Goal: Information Seeking & Learning: Check status

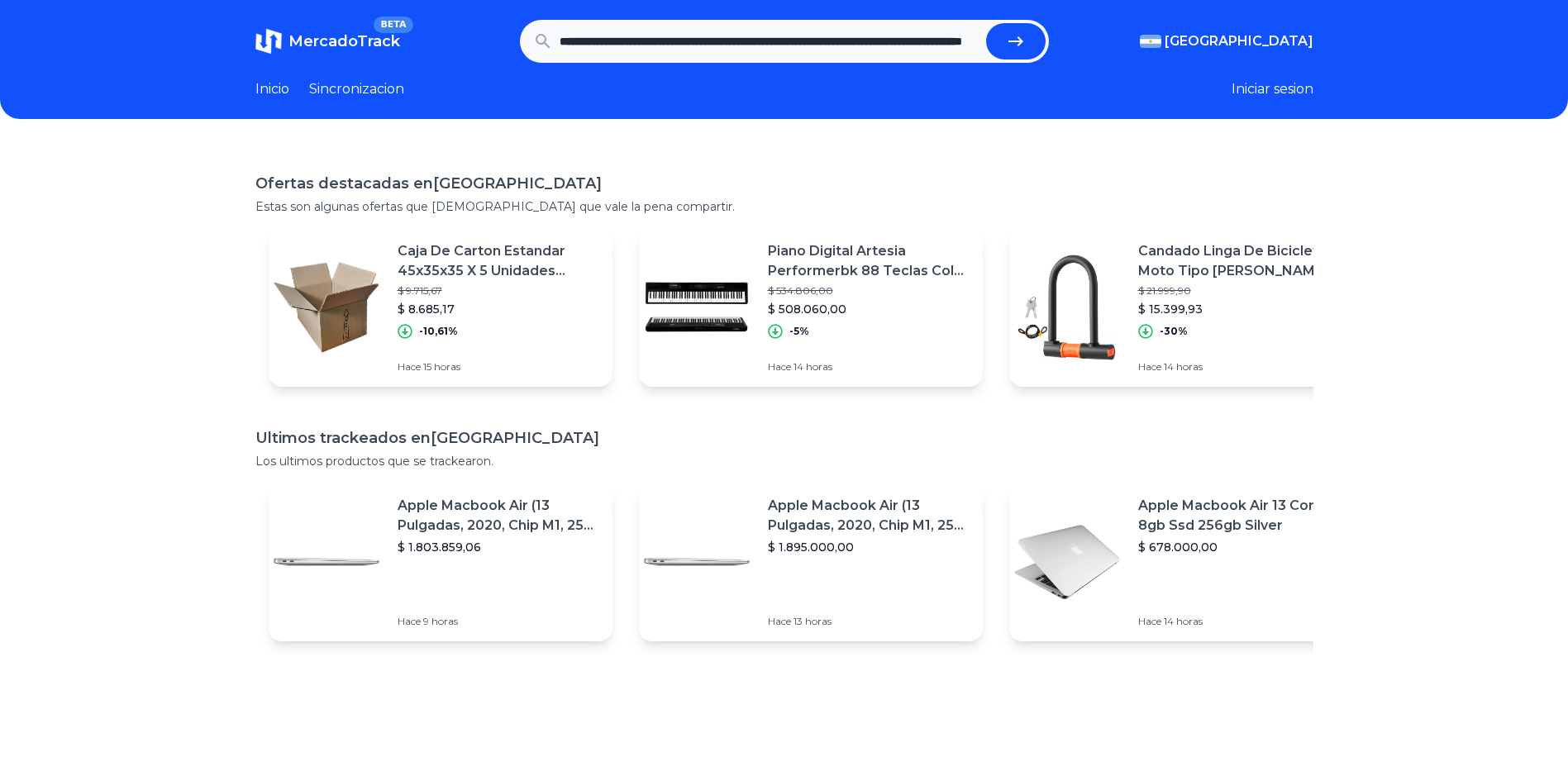
scroll to position [0, 232]
click at [986, 23] on button "submit" at bounding box center [1016, 40] width 59 height 36
type input "****"
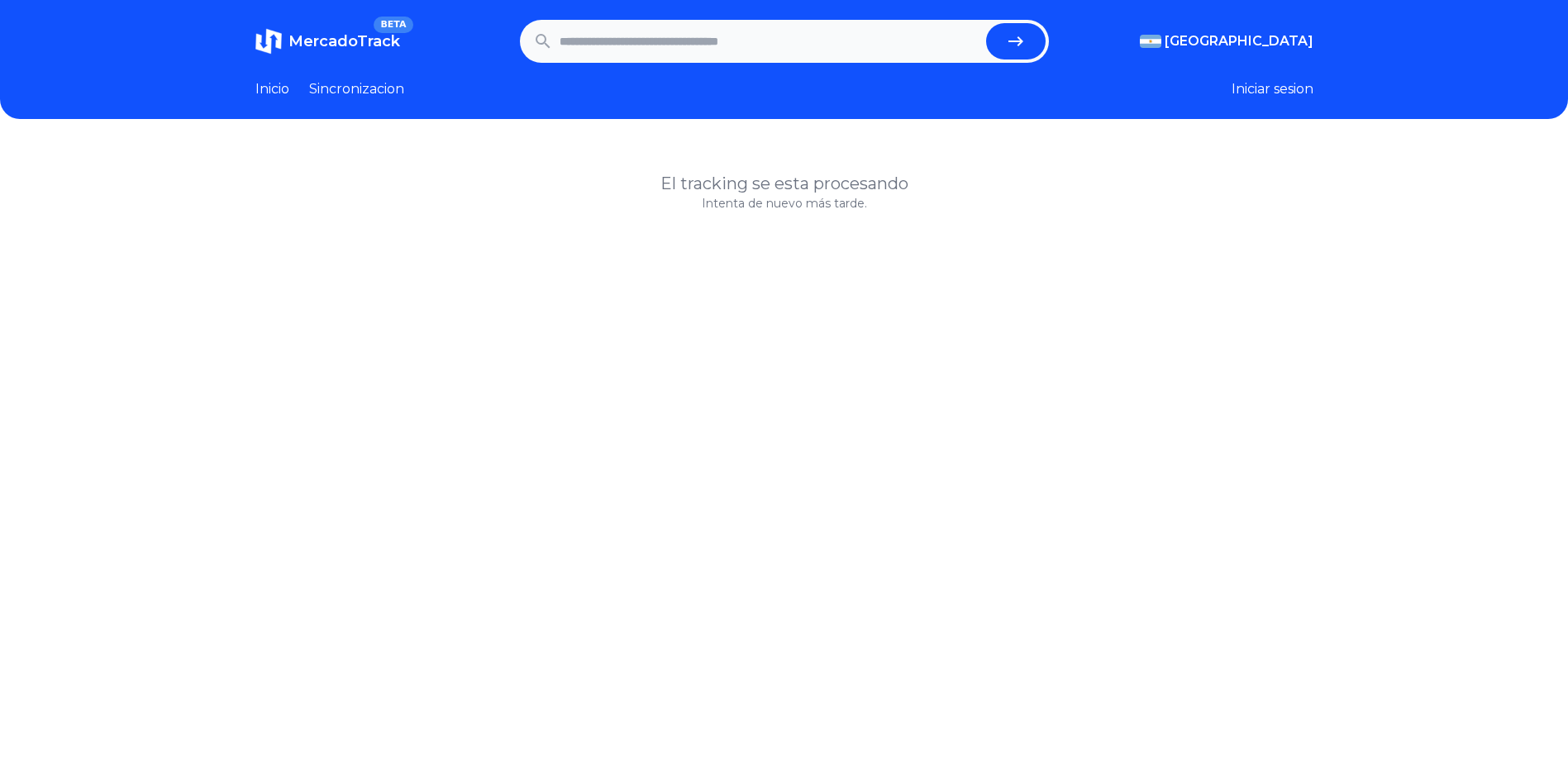
click at [337, 39] on span "MercadoTrack" at bounding box center [344, 41] width 111 height 18
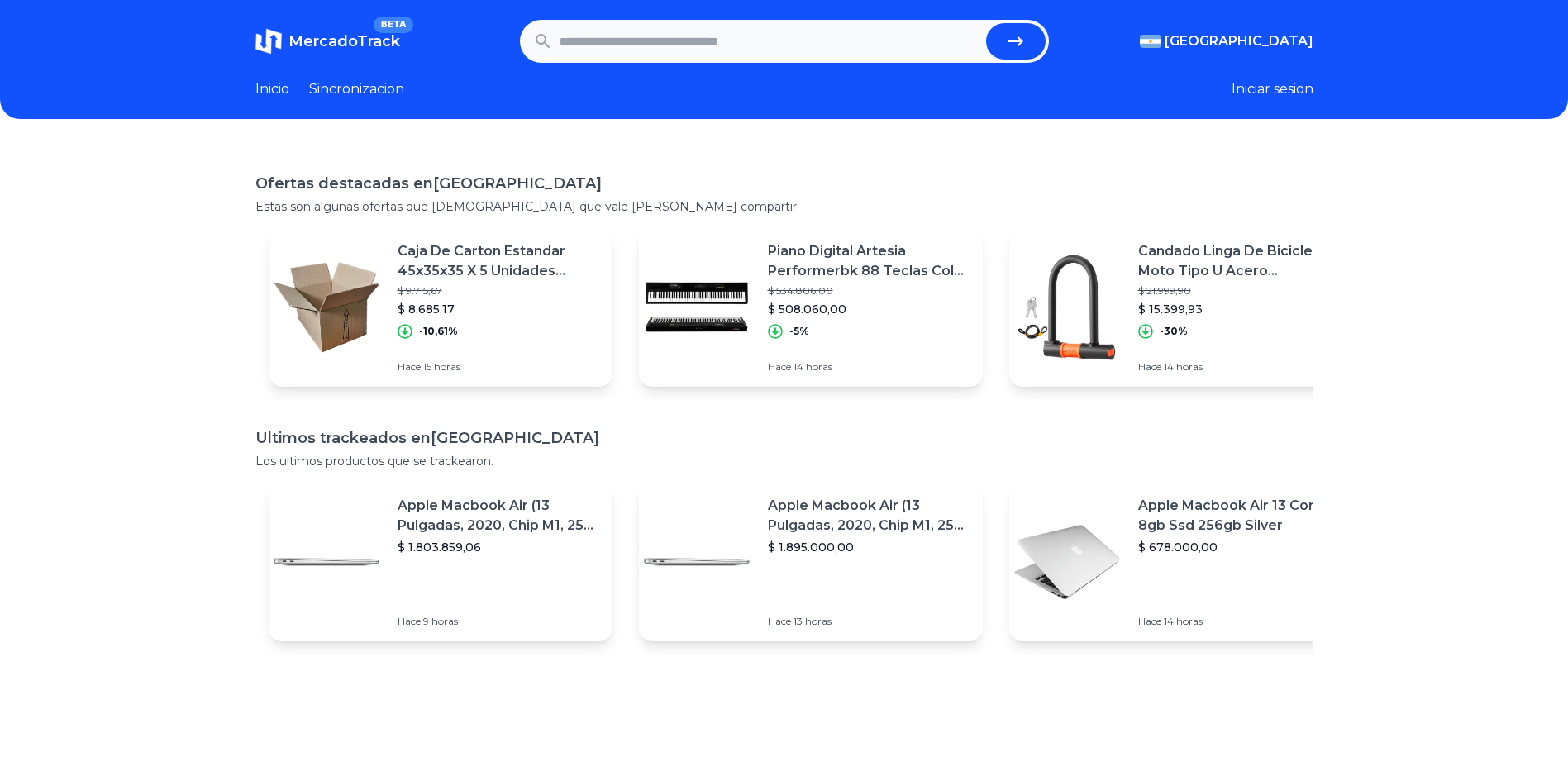
click at [1266, 30] on section "MercadoTrack BETA Argentina Argentina Uruguay Mexico Chile Peru Venezuela Colom…" at bounding box center [784, 41] width 1058 height 43
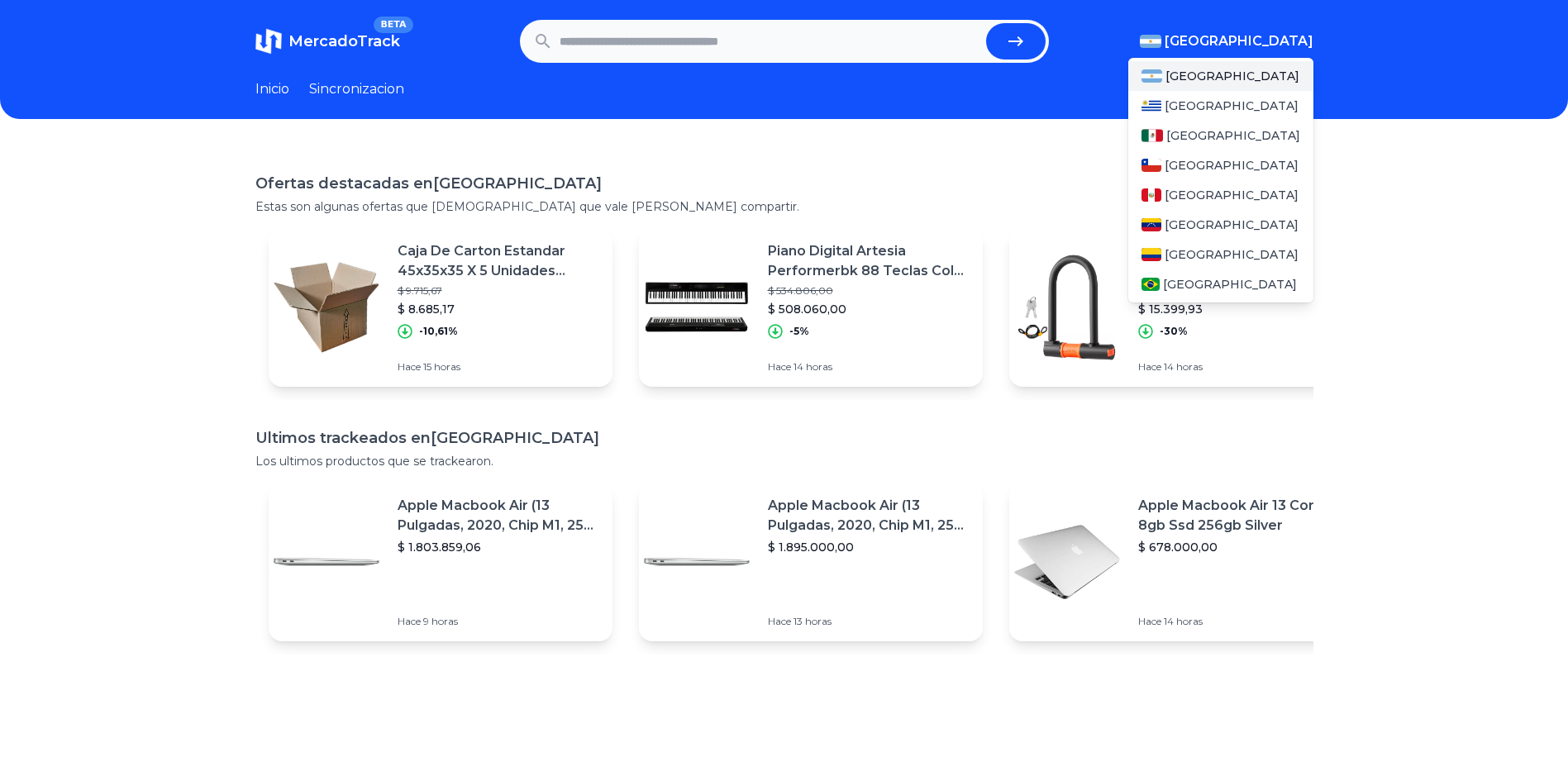
click at [1267, 43] on span "[GEOGRAPHIC_DATA]" at bounding box center [1239, 41] width 149 height 20
click at [1214, 132] on span "[GEOGRAPHIC_DATA]" at bounding box center [1234, 135] width 134 height 17
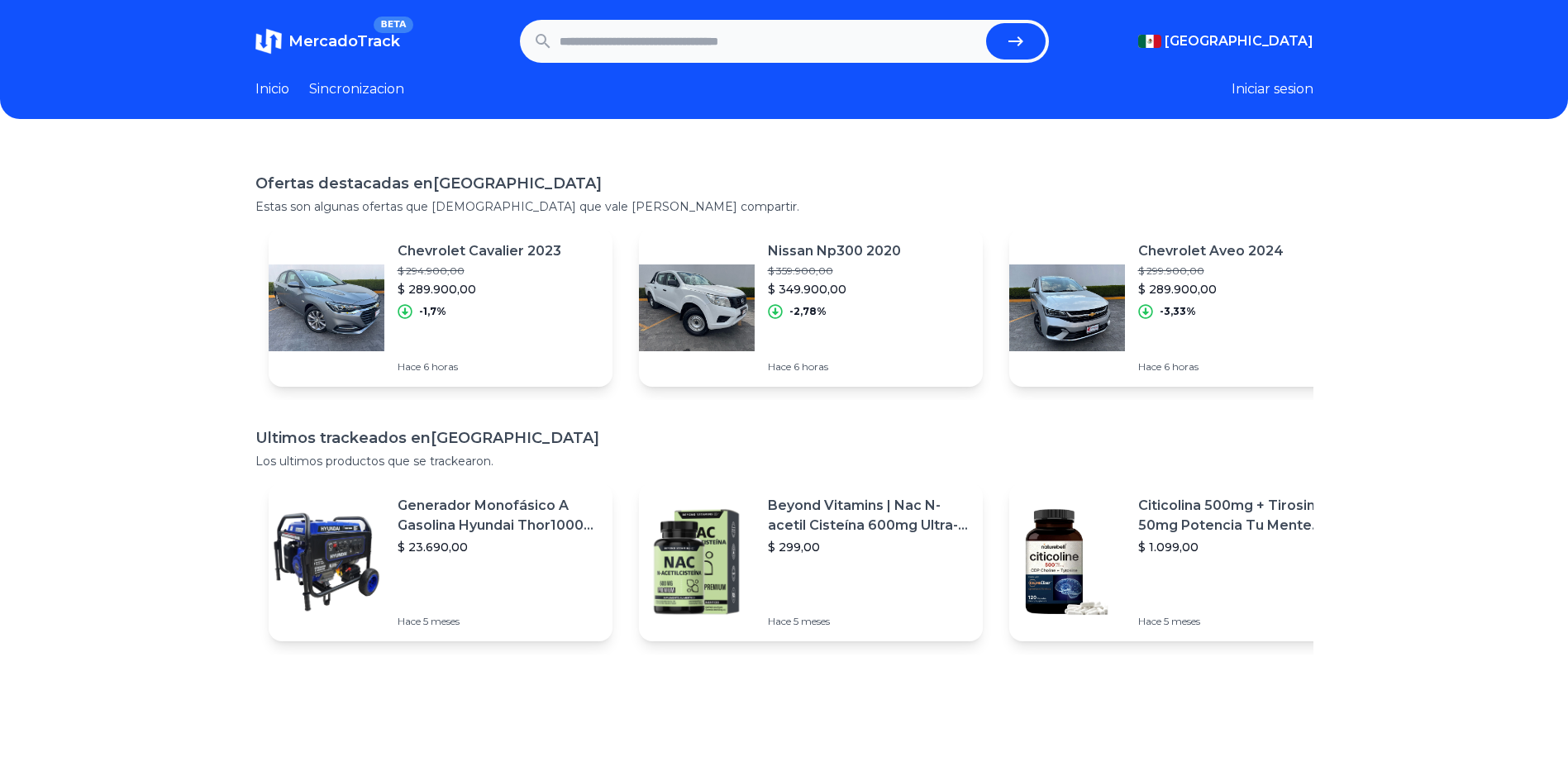
click at [684, 47] on input "text" at bounding box center [769, 40] width 420 height 36
type input "*****"
click at [986, 23] on button "submit" at bounding box center [1016, 40] width 59 height 36
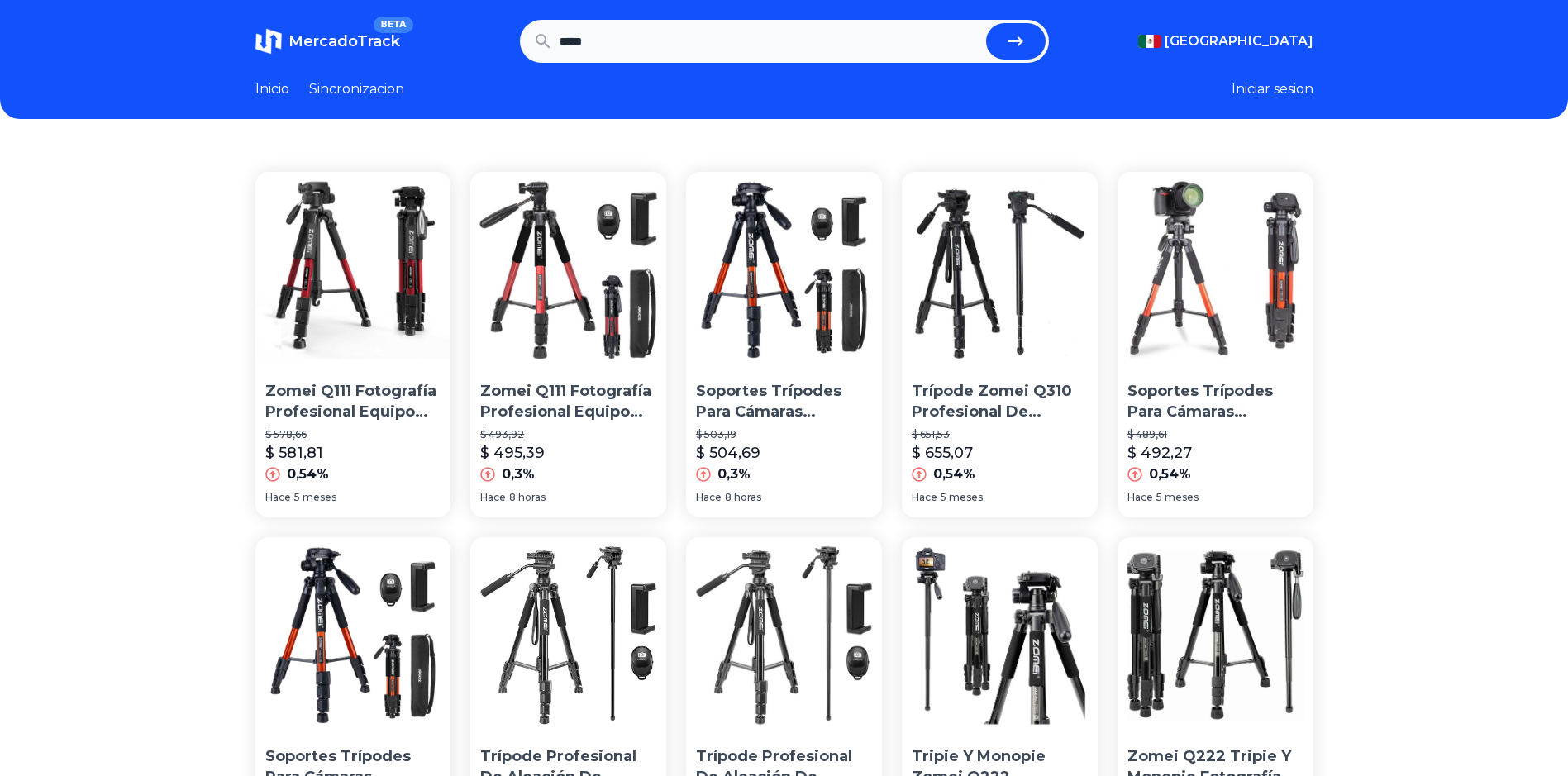
click at [1274, 87] on button "Iniciar sesion" at bounding box center [1272, 89] width 82 height 20
click at [670, 33] on input "*****" at bounding box center [769, 40] width 420 height 36
type input "**********"
click at [986, 23] on button "submit" at bounding box center [1016, 40] width 59 height 36
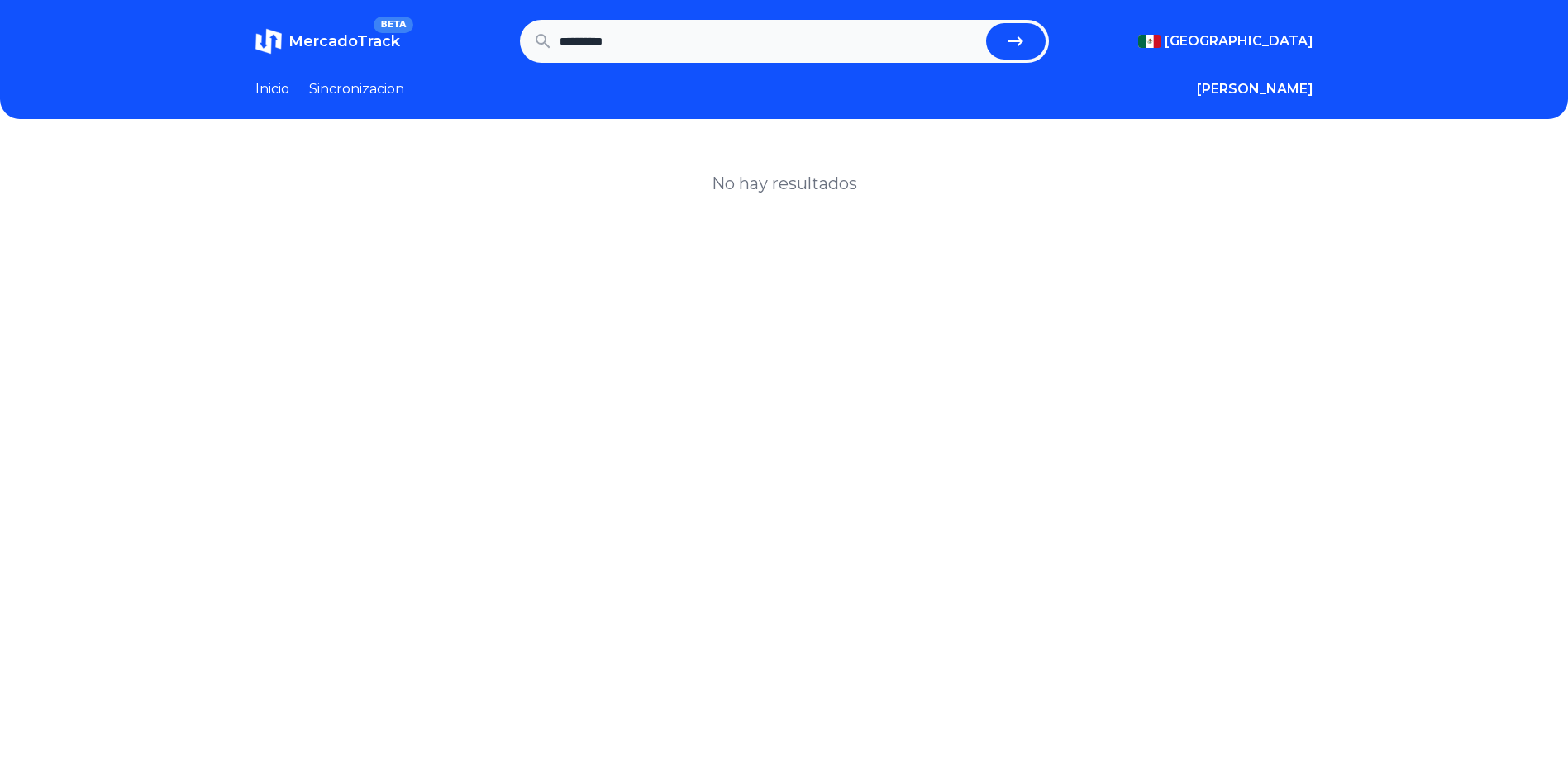
click at [384, 37] on span "MercadoTrack" at bounding box center [344, 41] width 111 height 18
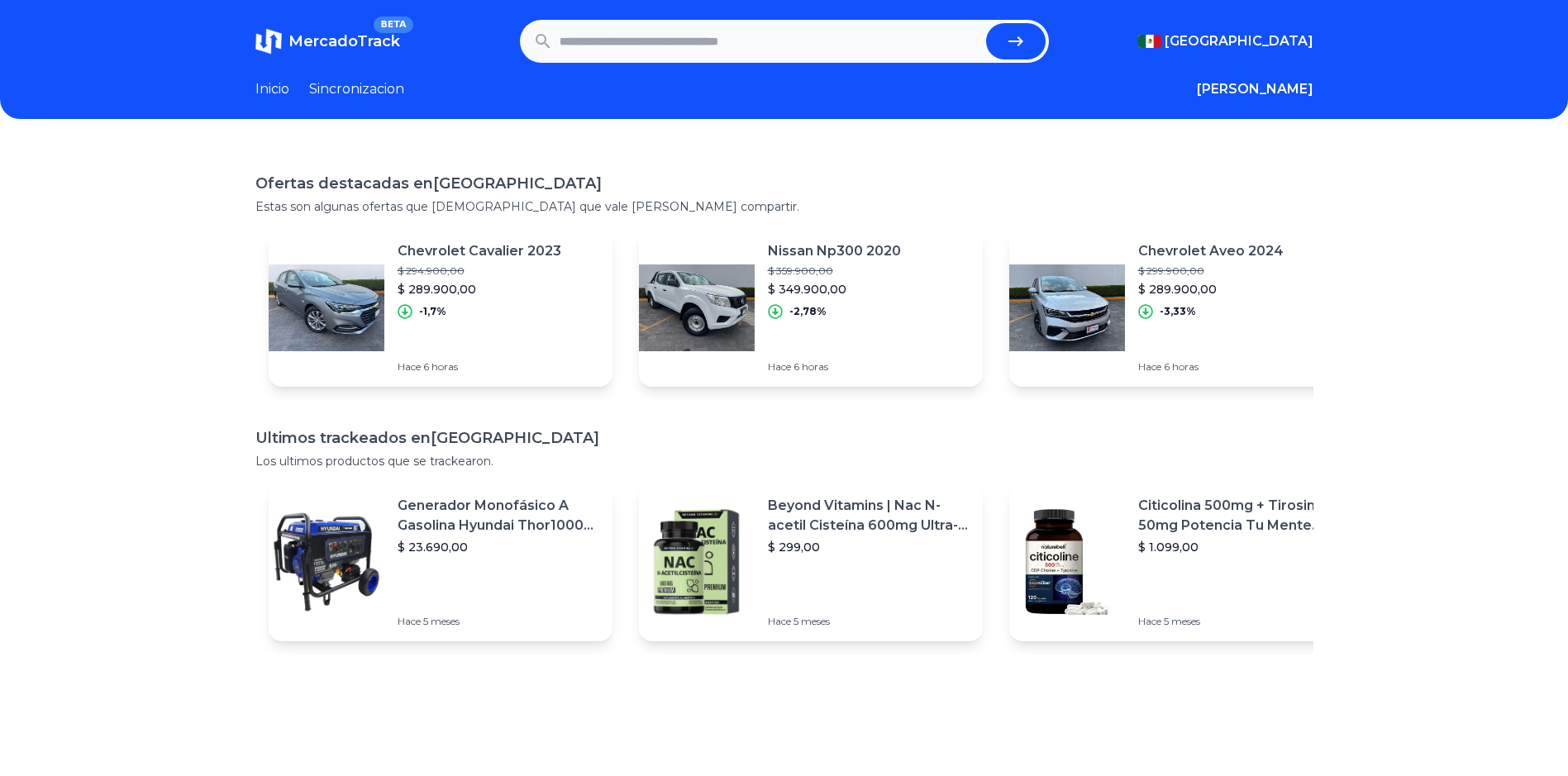
click at [376, 88] on link "Sincronizacion" at bounding box center [357, 89] width 95 height 20
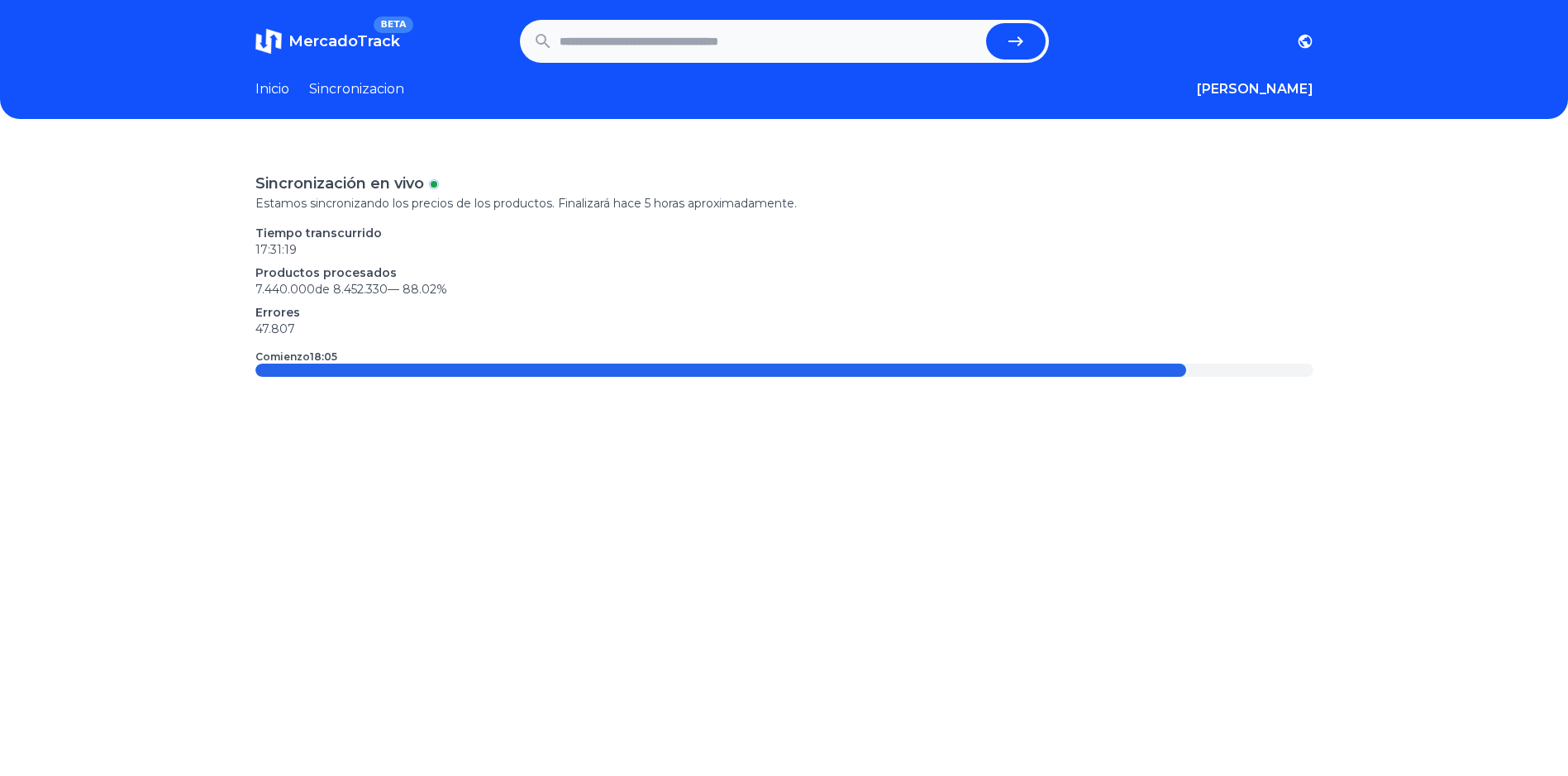
click at [277, 87] on link "Inicio" at bounding box center [272, 89] width 34 height 20
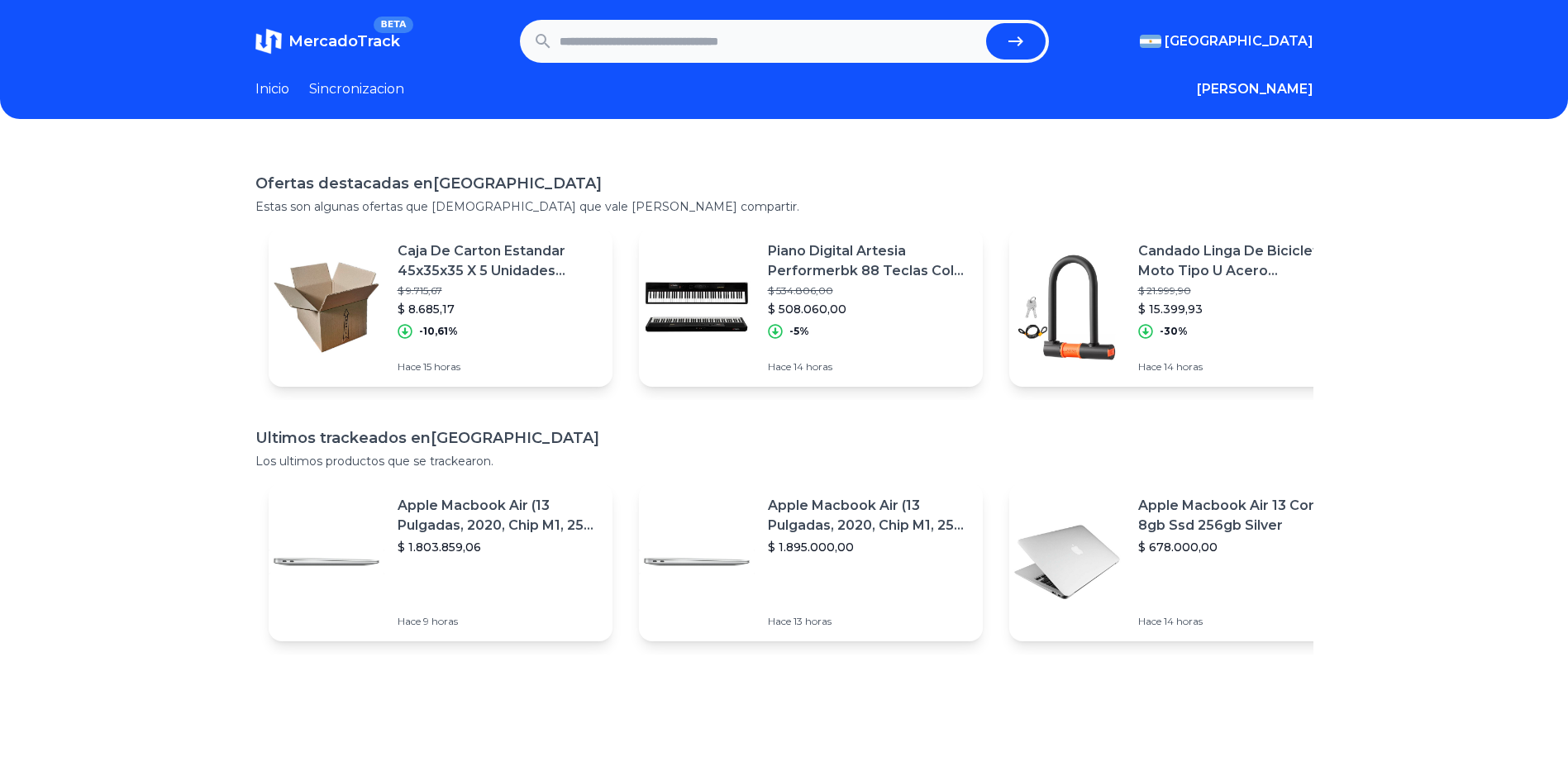
click at [609, 28] on input "text" at bounding box center [769, 40] width 420 height 36
type input "*****"
click at [986, 23] on button "submit" at bounding box center [1016, 40] width 59 height 36
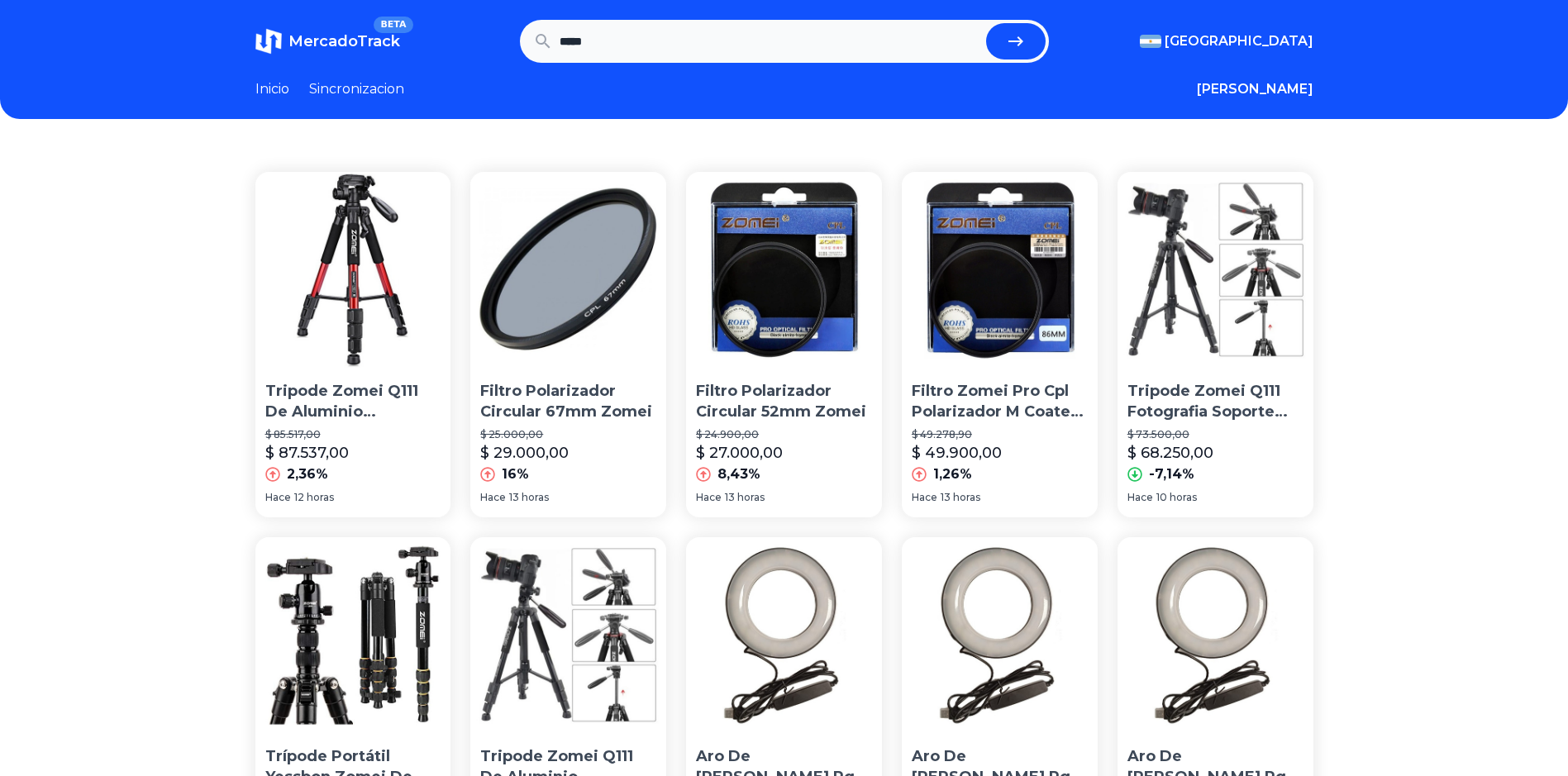
click at [377, 279] on img at bounding box center [353, 269] width 196 height 196
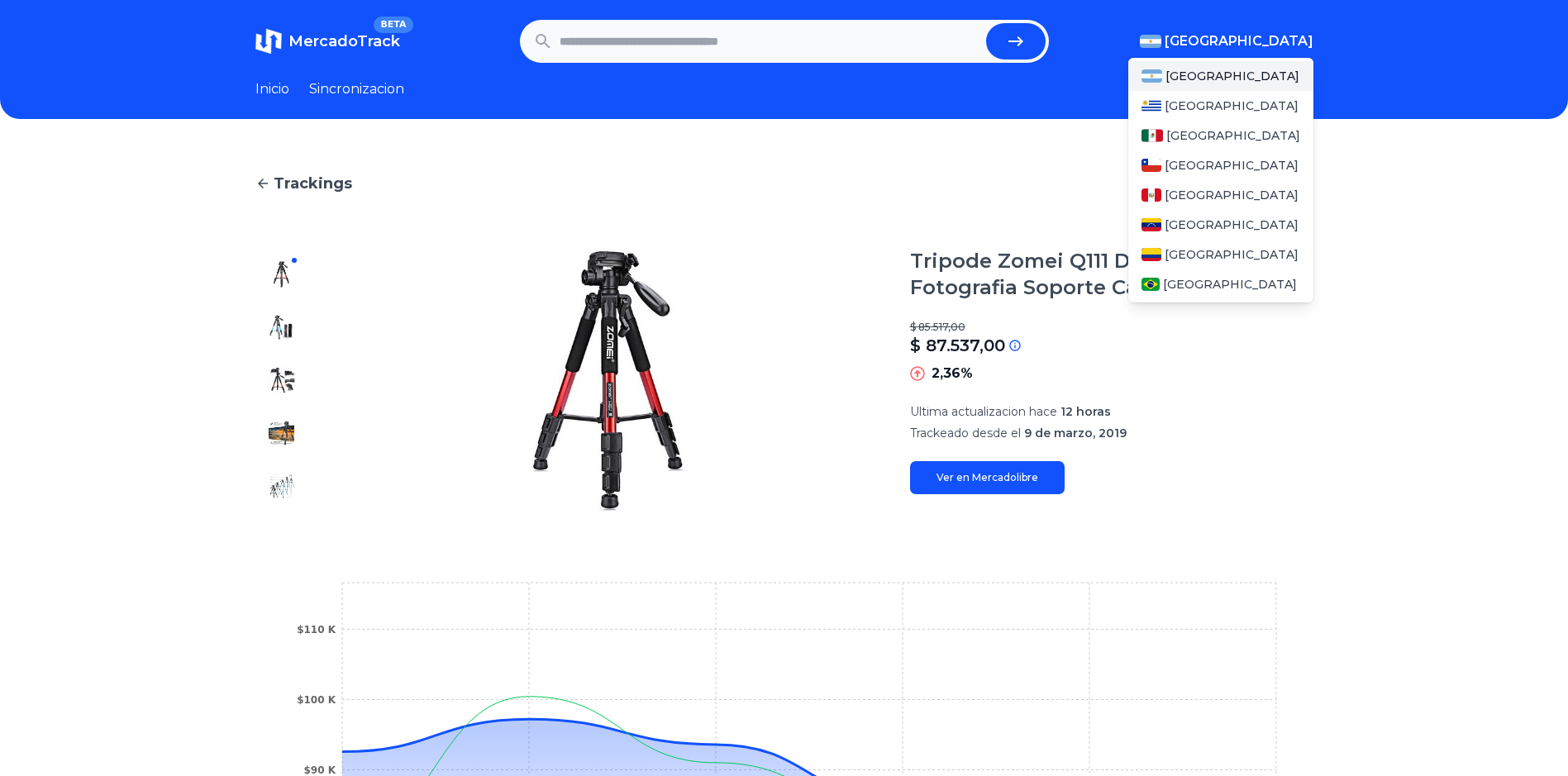
click at [1260, 44] on span "[GEOGRAPHIC_DATA]" at bounding box center [1239, 41] width 149 height 20
click at [1240, 123] on div "[GEOGRAPHIC_DATA]" at bounding box center [1221, 135] width 185 height 30
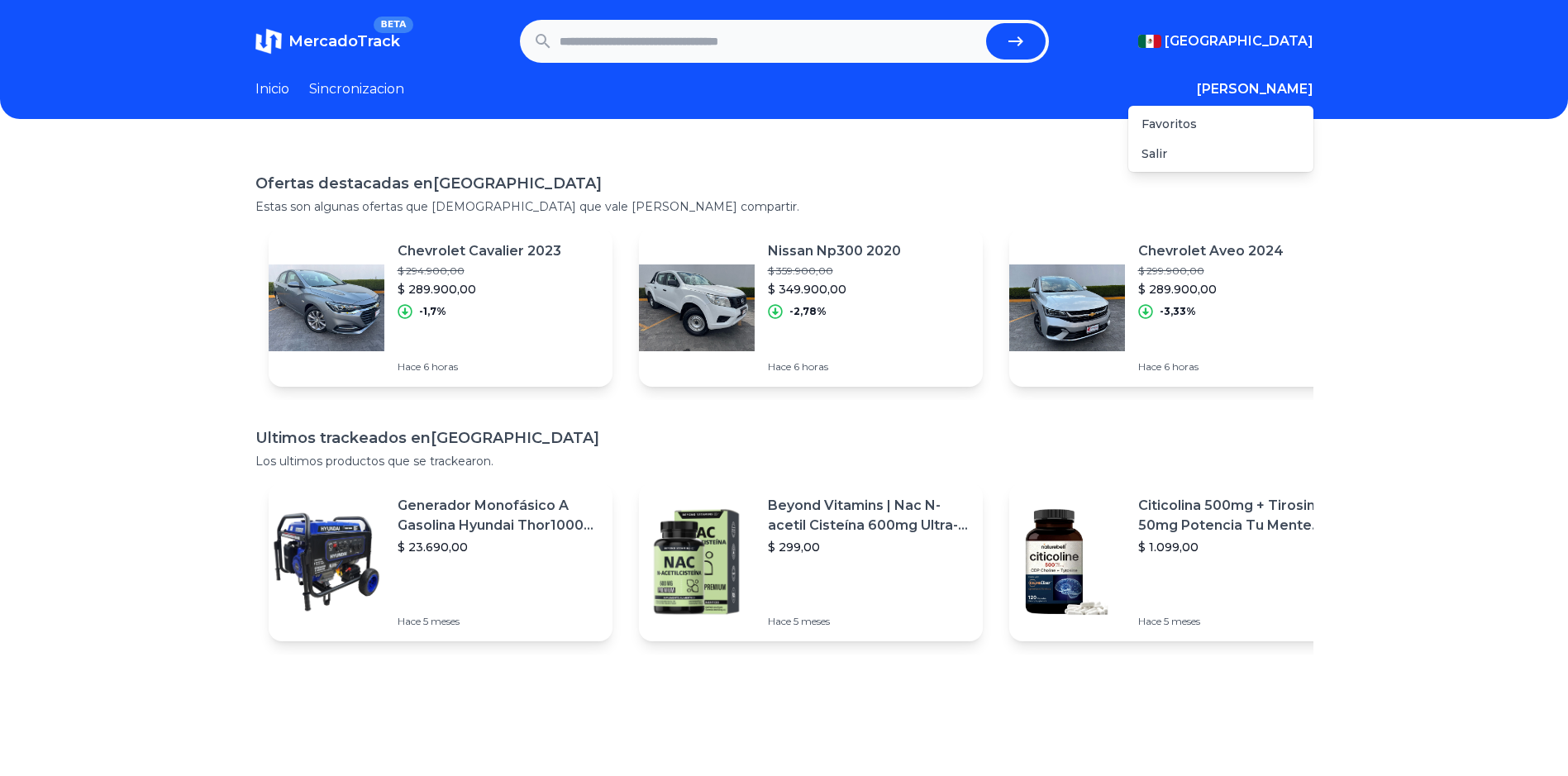
click at [1308, 89] on button "[PERSON_NAME]" at bounding box center [1255, 89] width 116 height 20
click at [1177, 129] on div "Favoritos" at bounding box center [1221, 124] width 185 height 30
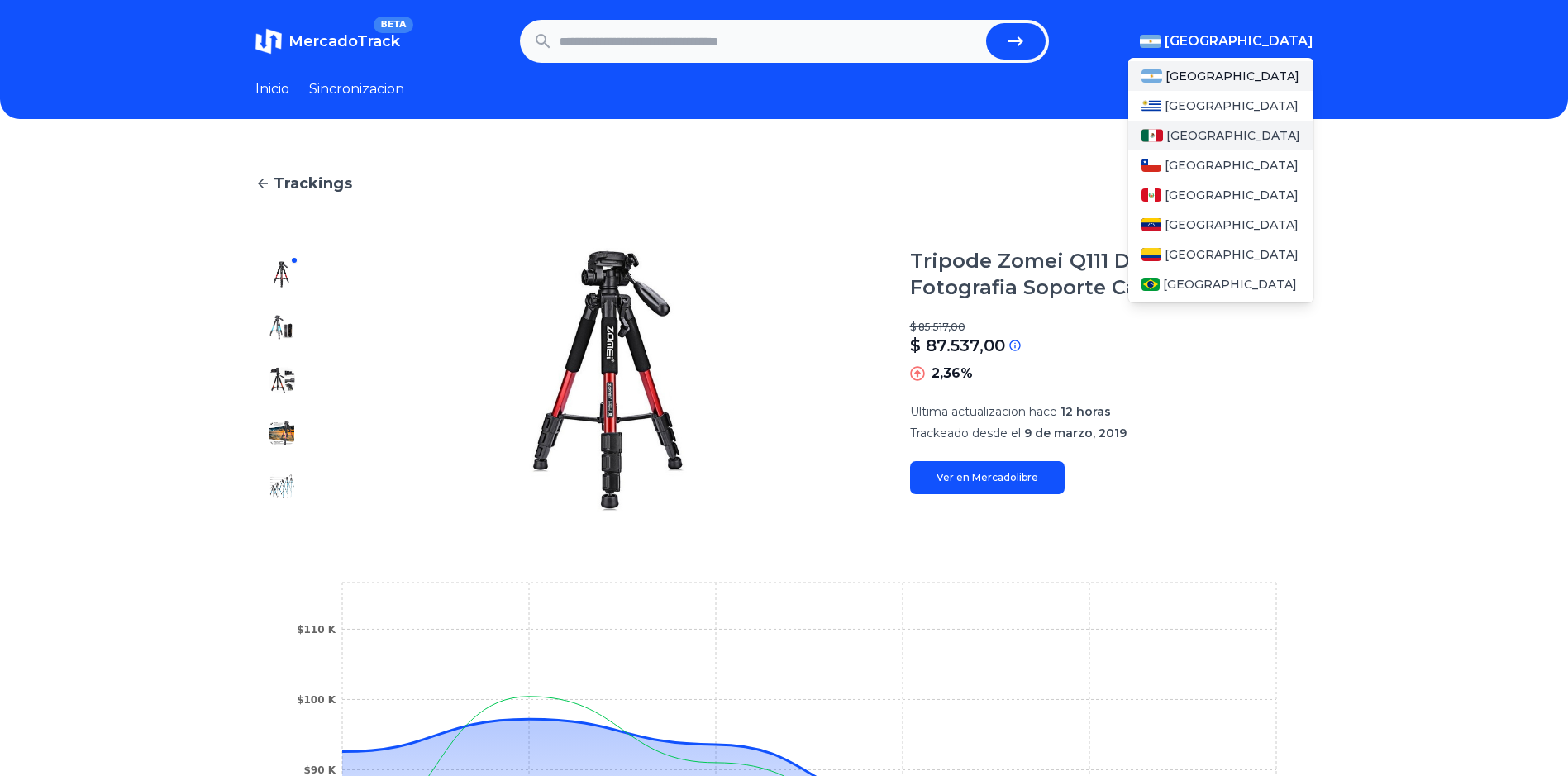
click at [1200, 135] on span "[GEOGRAPHIC_DATA]" at bounding box center [1234, 135] width 134 height 17
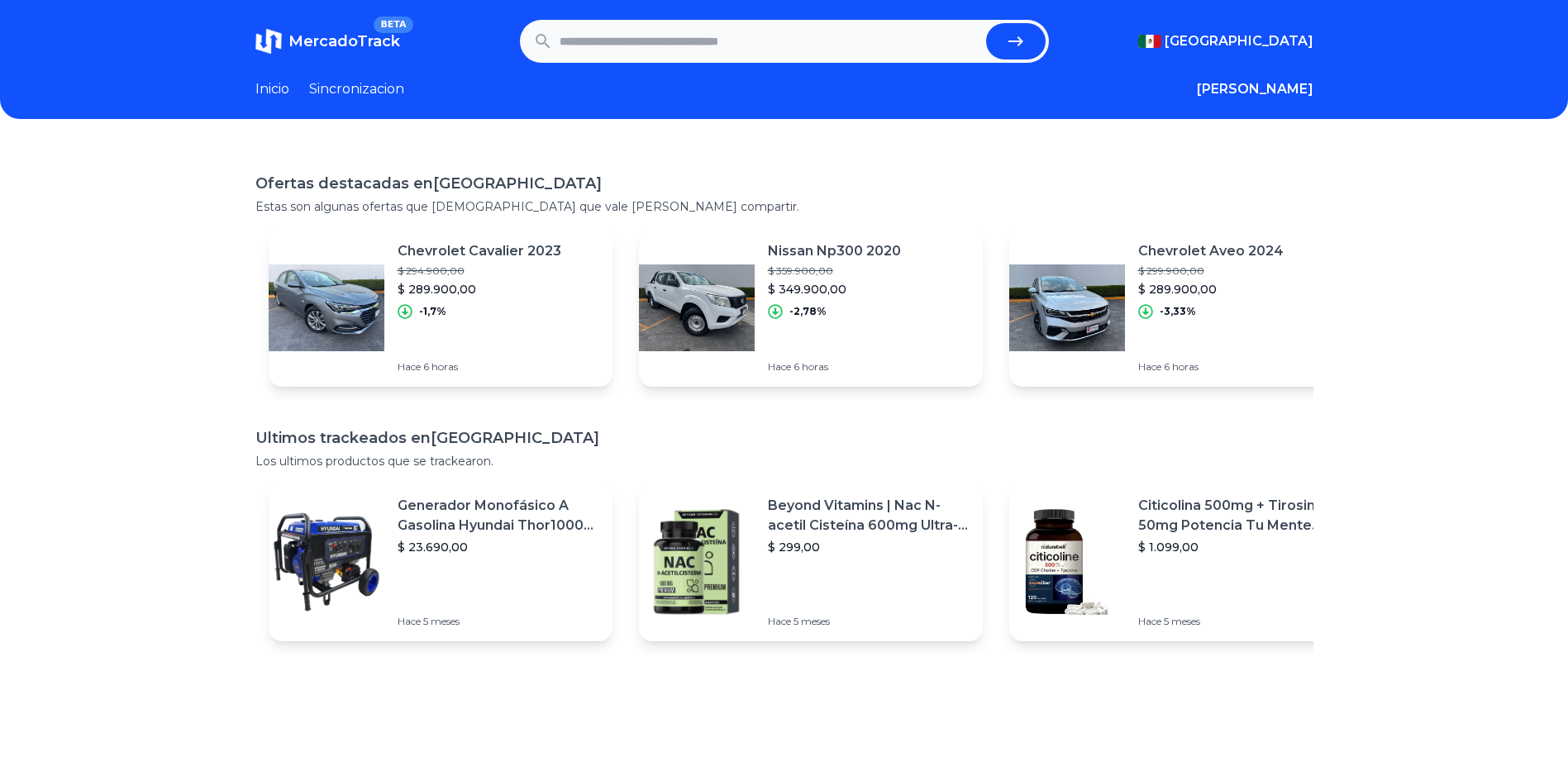
click at [709, 53] on input "text" at bounding box center [769, 40] width 420 height 36
type input "*****"
click at [986, 23] on button "submit" at bounding box center [1016, 40] width 59 height 36
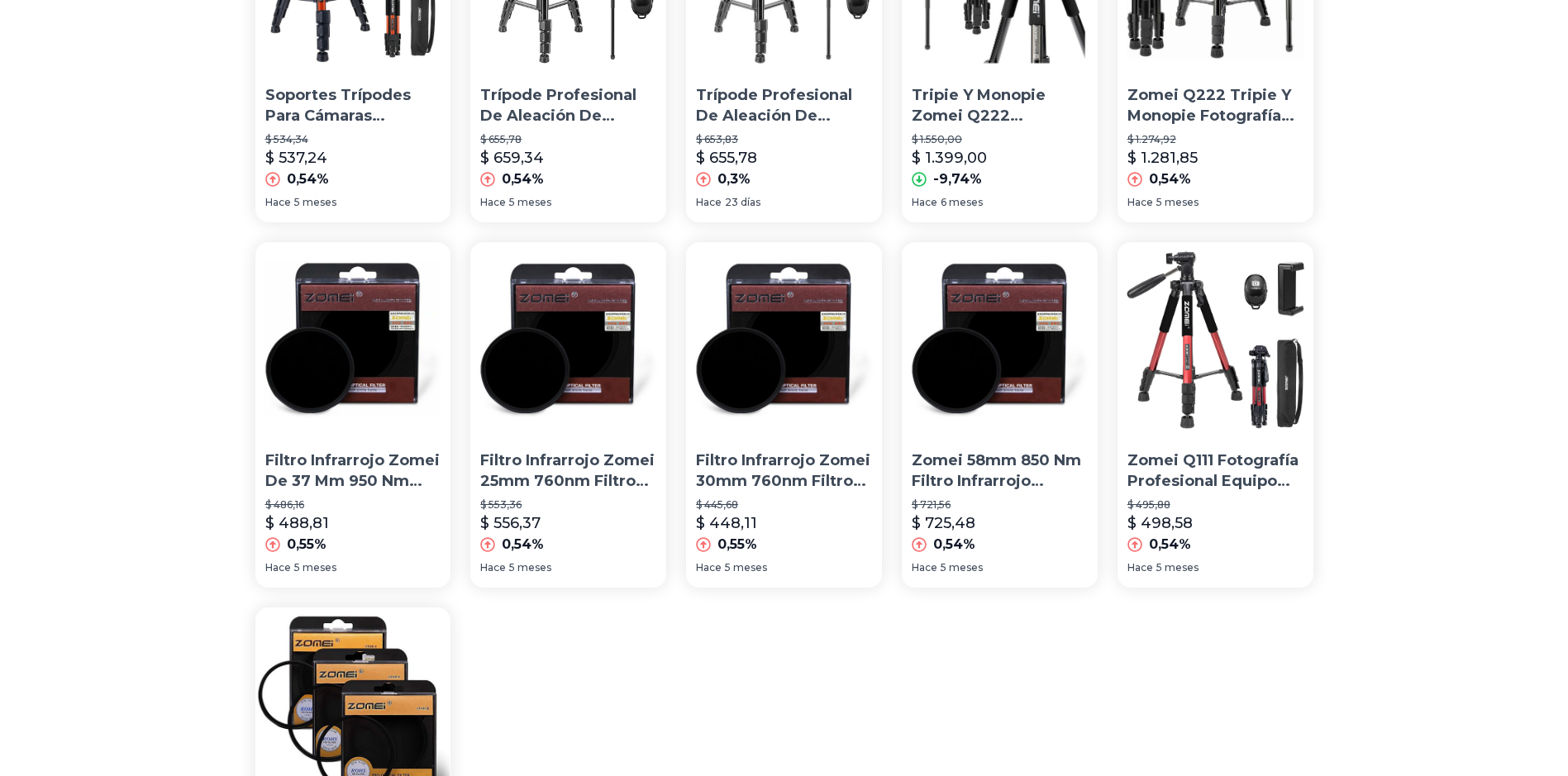
scroll to position [909, 0]
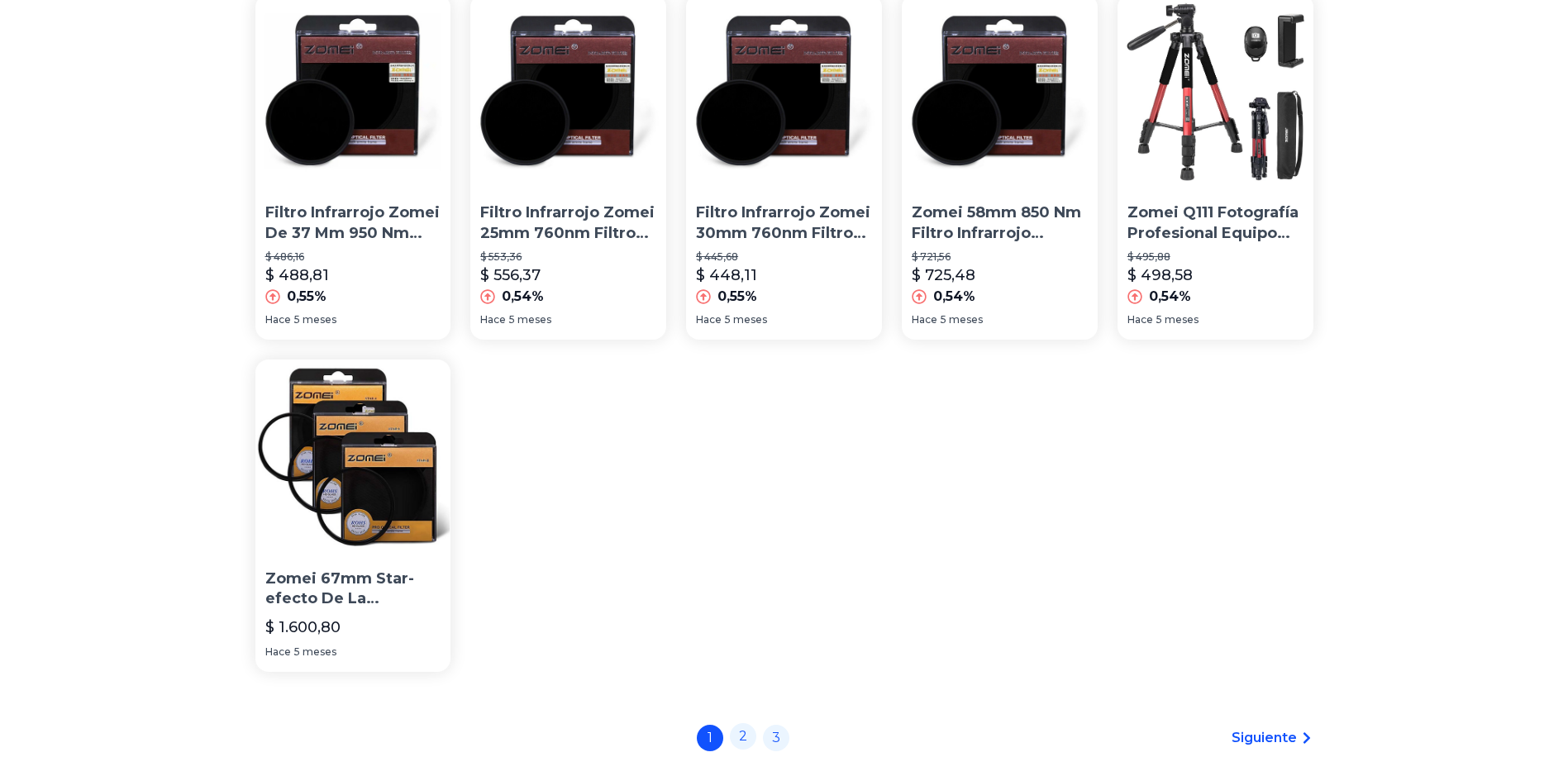
click at [752, 729] on link "2" at bounding box center [743, 736] width 27 height 27
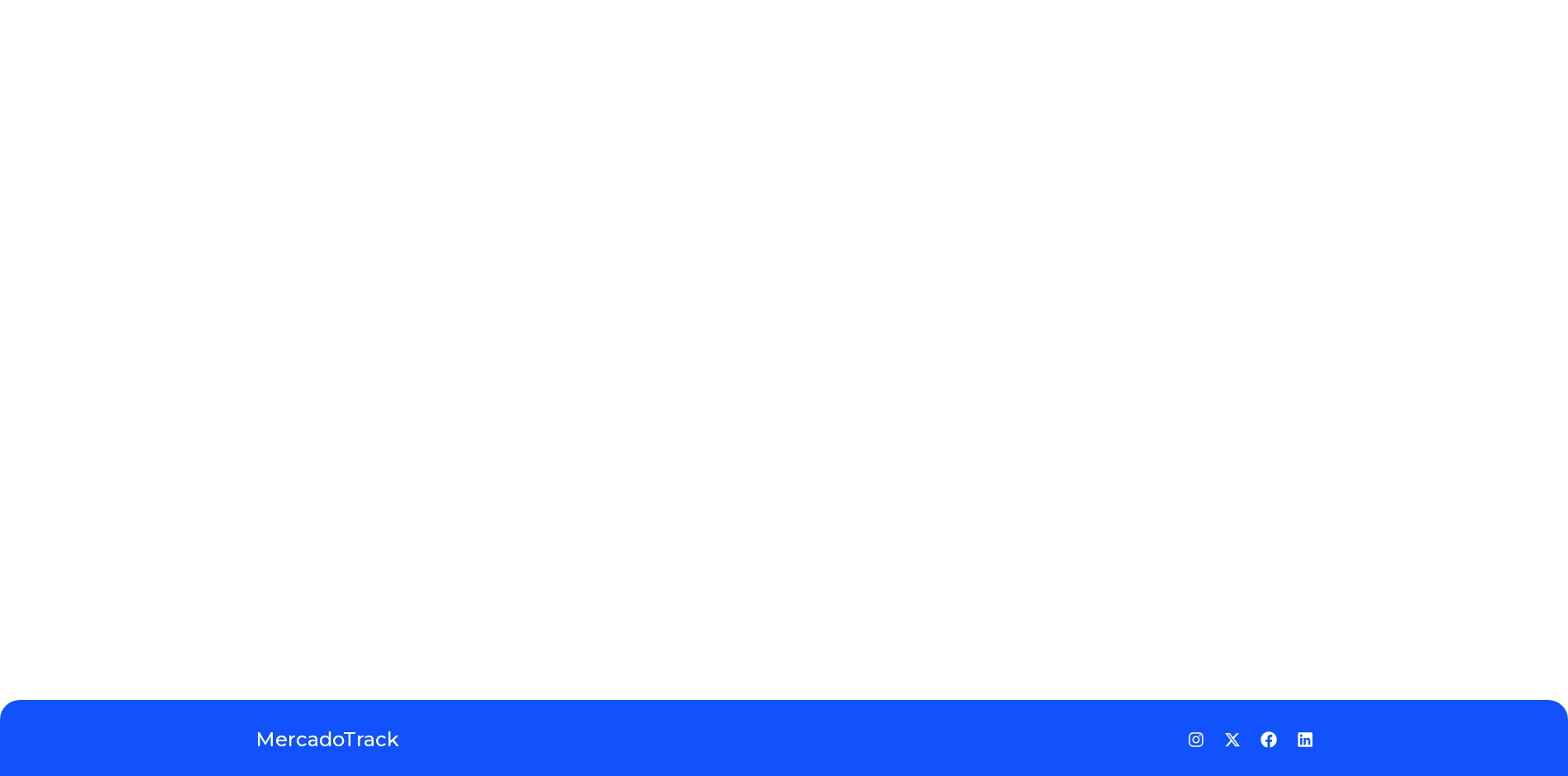
drag, startPoint x: 760, startPoint y: 528, endPoint x: 760, endPoint y: 512, distance: 16.0
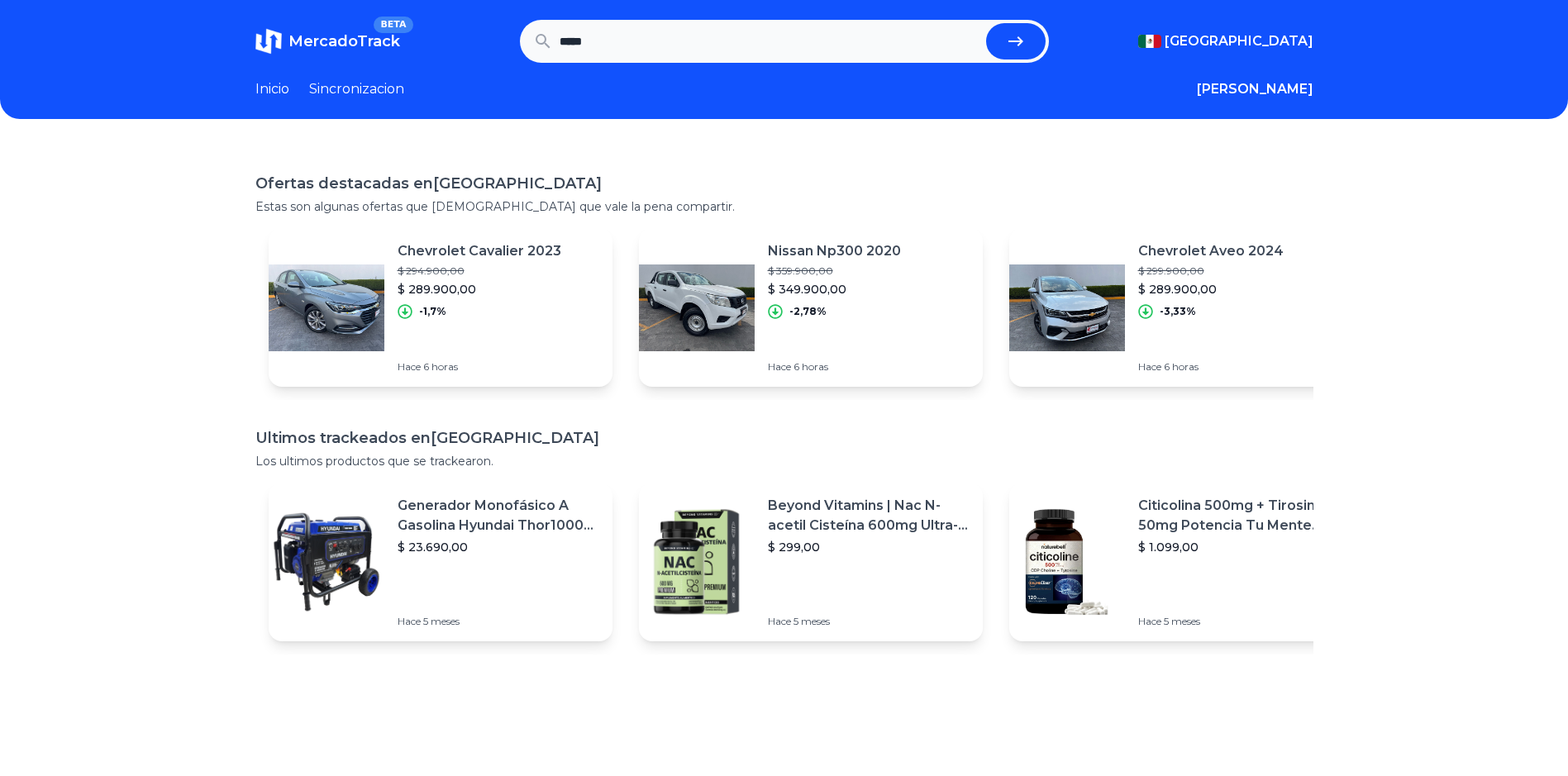
click at [1020, 46] on icon "submit" at bounding box center [1016, 41] width 20 height 20
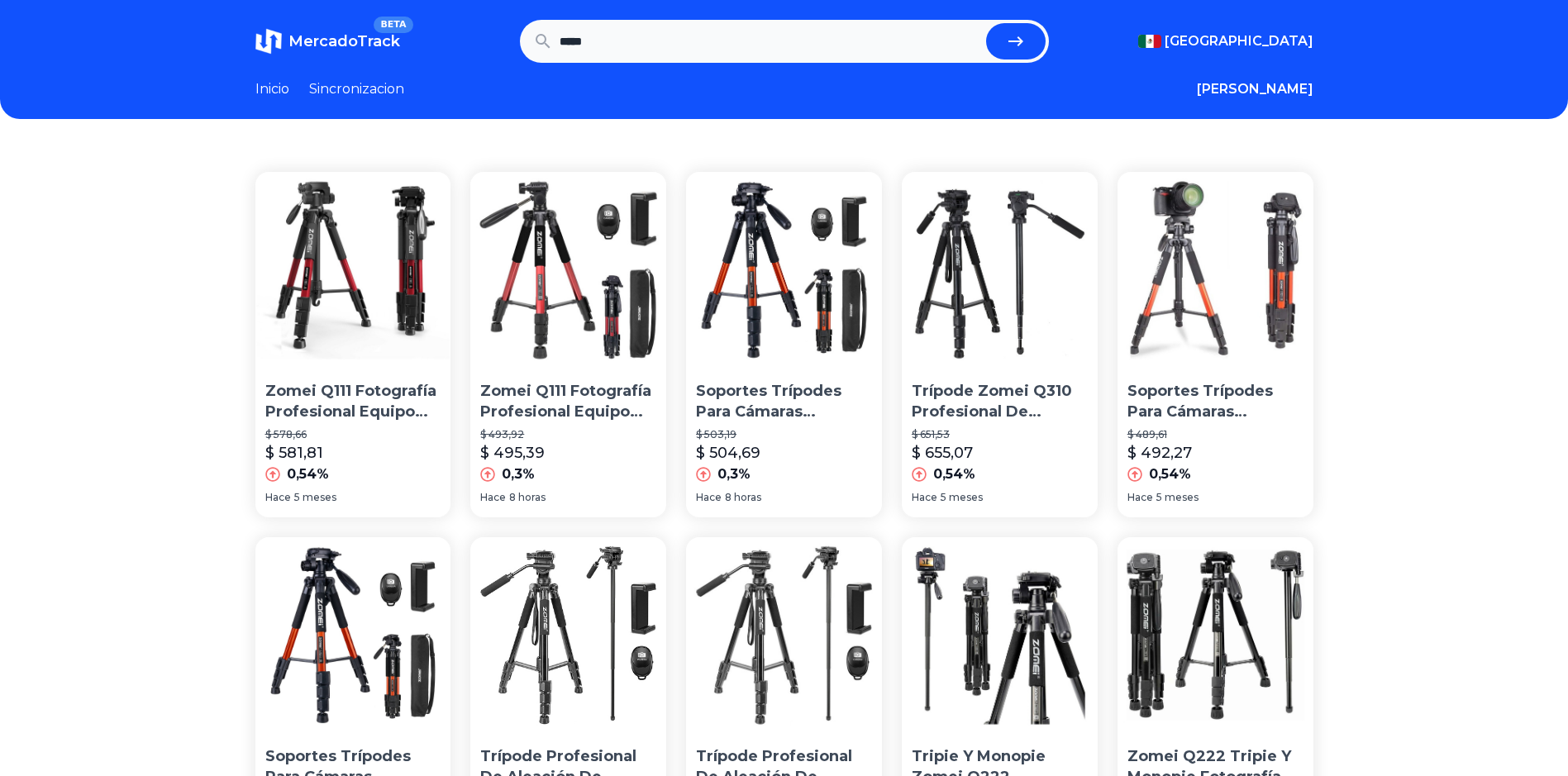
click at [614, 289] on img at bounding box center [568, 269] width 196 height 196
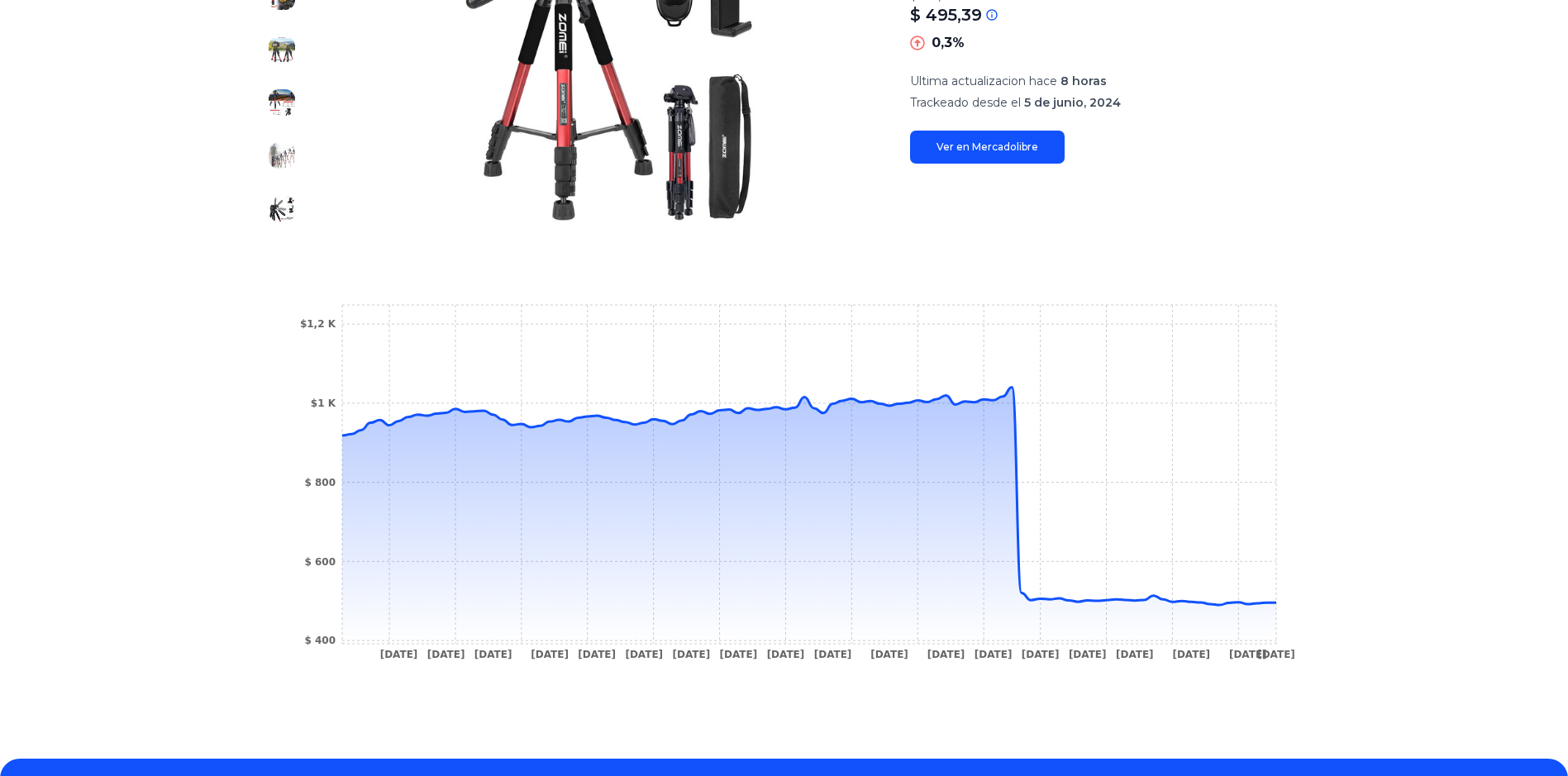
scroll to position [83, 0]
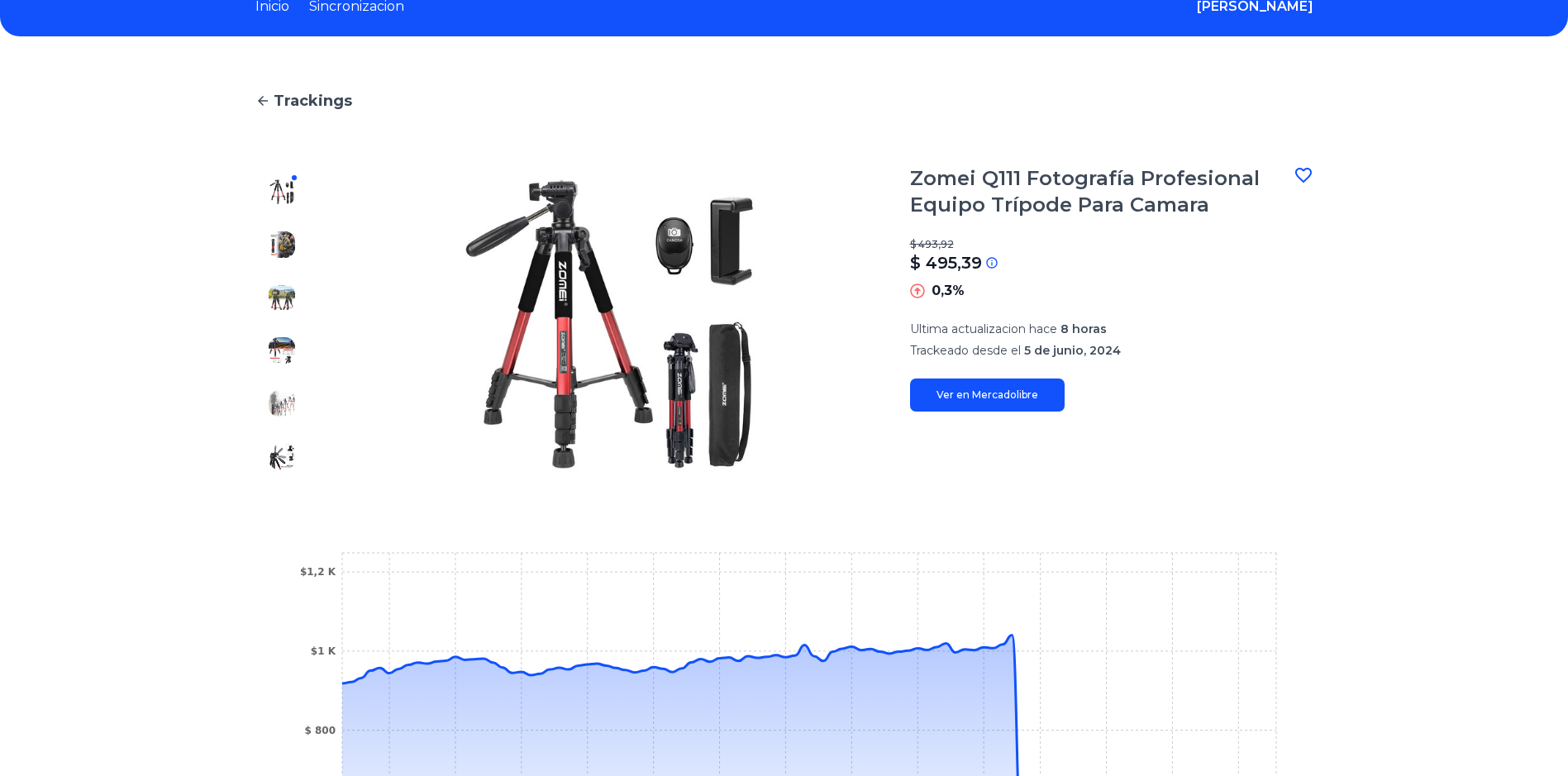
click at [1034, 390] on link "Ver en Mercadolibre" at bounding box center [987, 395] width 155 height 34
